Goal: Communication & Community: Answer question/provide support

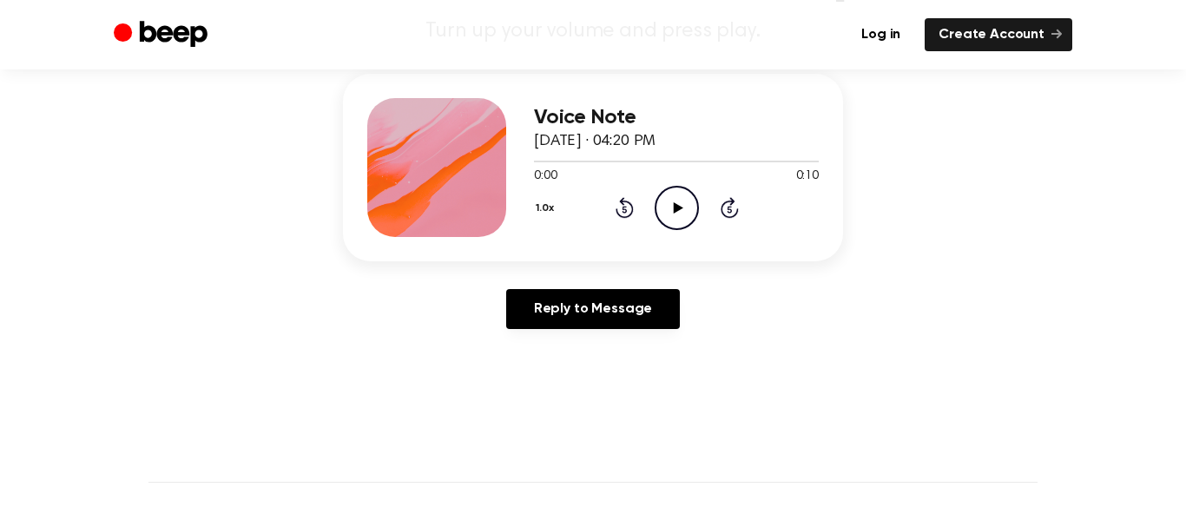
scroll to position [210, 0]
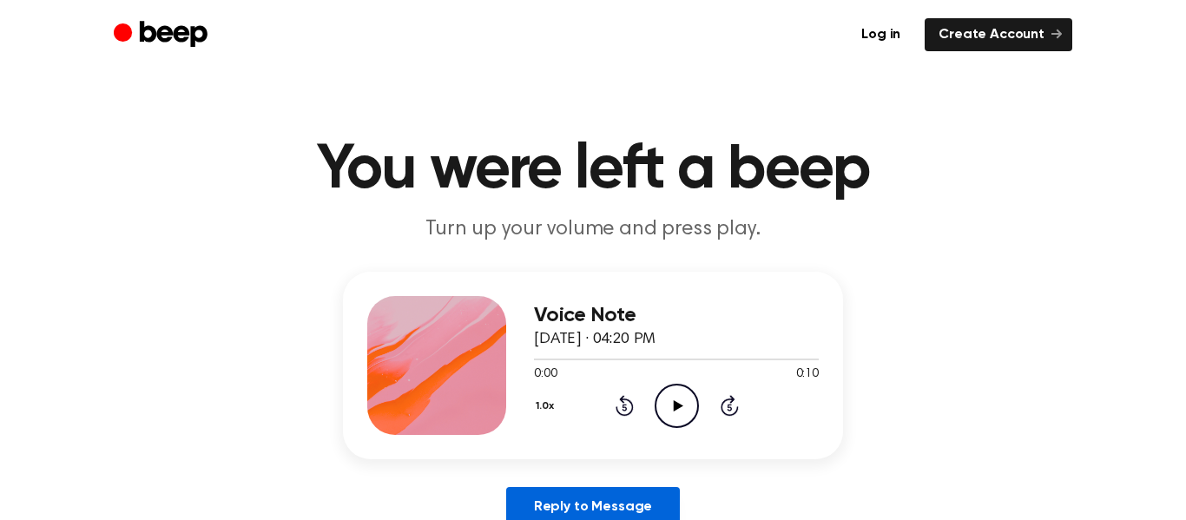
click at [540, 509] on link "Reply to Message" at bounding box center [593, 507] width 174 height 40
